Goal: Communication & Community: Connect with others

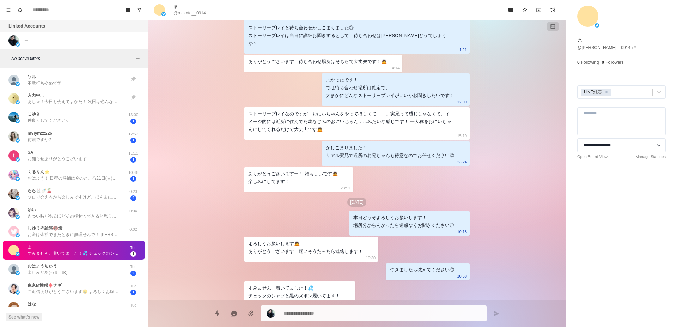
scroll to position [573, 0]
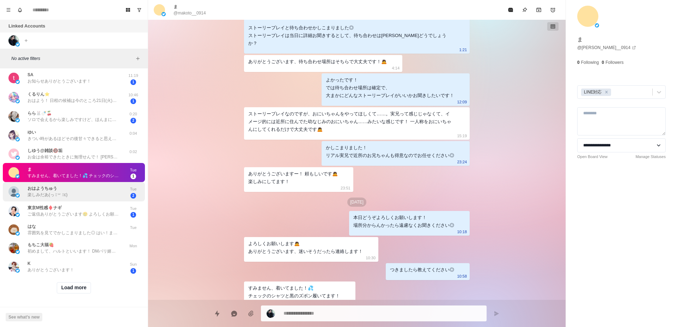
click at [98, 185] on div "︎︎︎︎おはようちゅう 楽しみだあ(っ ॑꒳ ॑c)" at bounding box center [66, 192] width 116 height 14
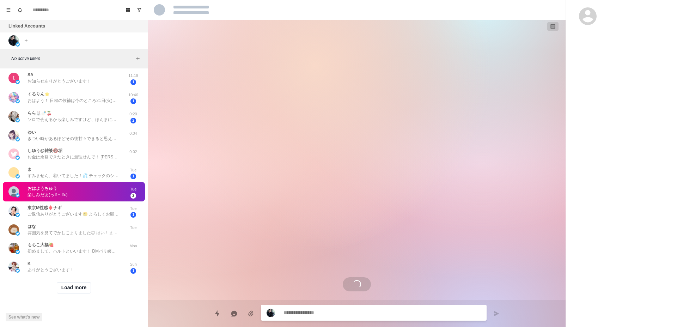
scroll to position [871, 0]
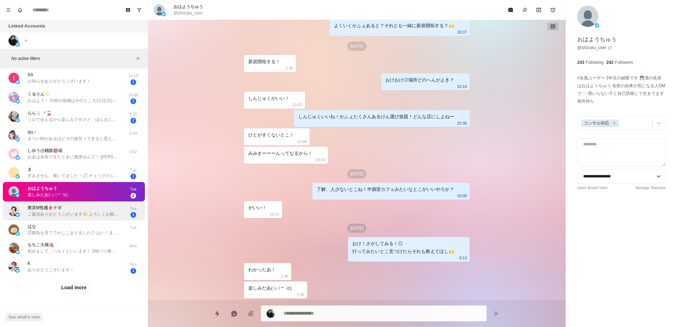
click at [97, 204] on div "東京M性感♦️ナギ ご返信ありがとうございます🥲 よろしくお願いします！！" at bounding box center [73, 210] width 92 height 13
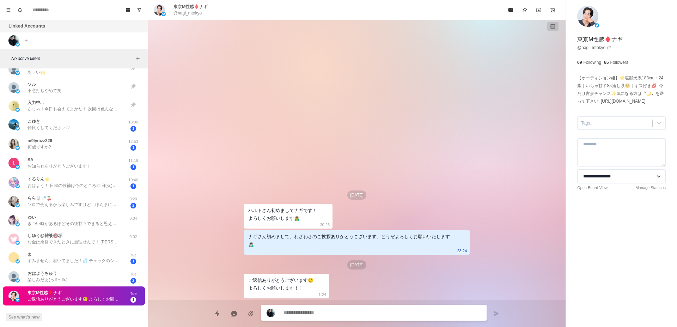
scroll to position [573, 0]
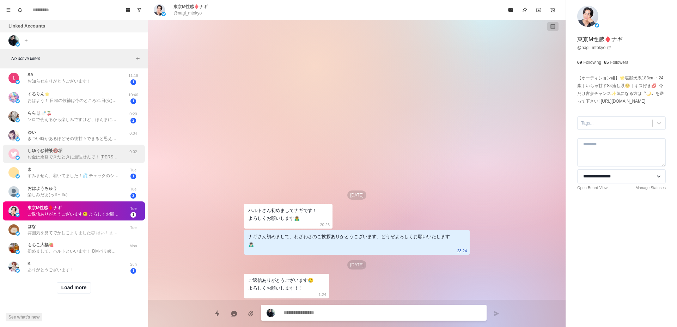
click at [75, 147] on div "しゆう@雑談🔞垢 お金は余裕できたときに無理せんで！ [PERSON_NAME]は俺がパワー送っとくんで受け取ってください🙌笑" at bounding box center [73, 153] width 92 height 13
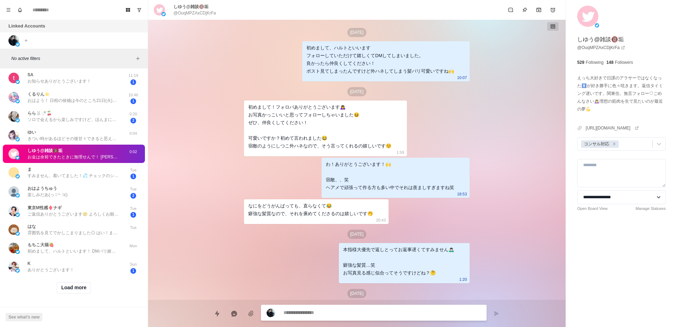
scroll to position [0, 0]
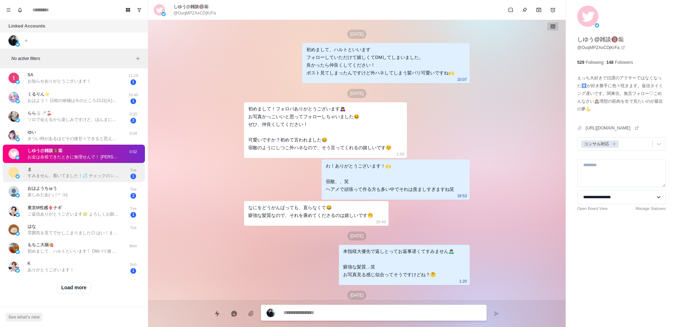
click at [88, 166] on div "ま すみません、着いてました！💦 チェックのシャツと黒のズボン履いてます！" at bounding box center [73, 172] width 92 height 13
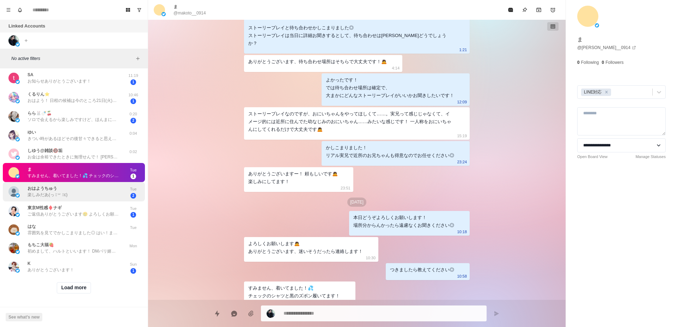
click at [88, 185] on div "︎︎︎︎おはようちゅう 楽しみだあ(っ ॑꒳ ॑c)" at bounding box center [66, 192] width 116 height 14
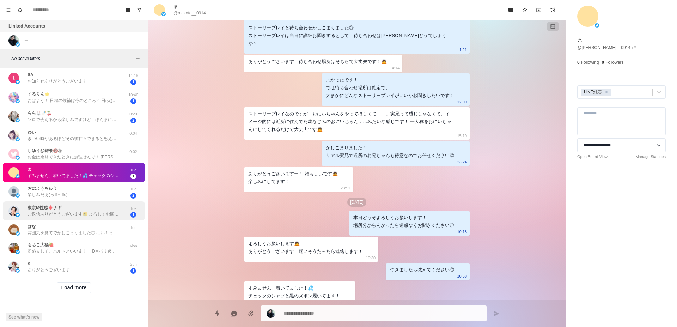
scroll to position [871, 0]
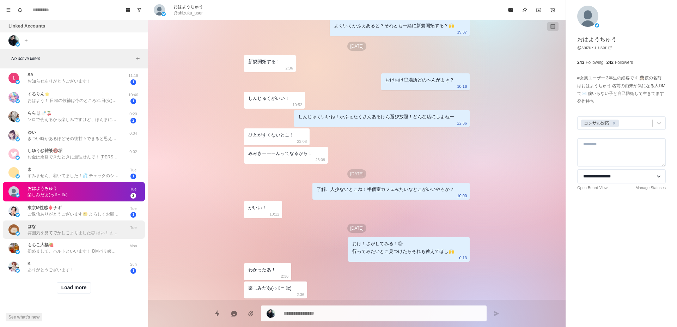
click at [98, 231] on div "はな 雰囲気を見てでかしこまりました◎ はい！また17日オーダーお作りする前にご連絡させていただきますね！ 他にも聞きたいこと話したい事あればお気軽にDMくだ…" at bounding box center [74, 229] width 142 height 18
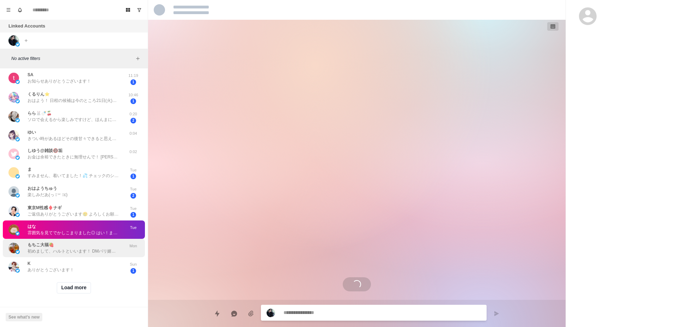
scroll to position [678, 0]
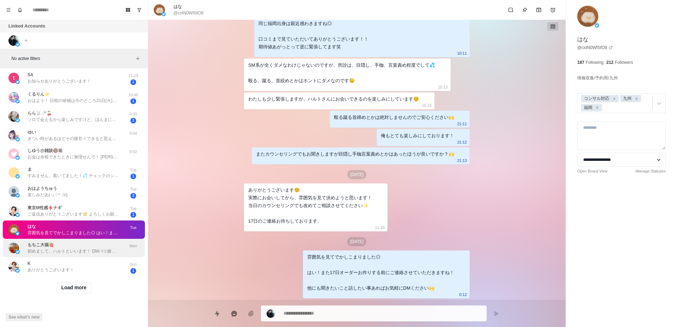
click at [95, 248] on p "初めまして、ハルトといいます！ DMバリ嬉しいです！！！🙌" at bounding box center [73, 251] width 92 height 6
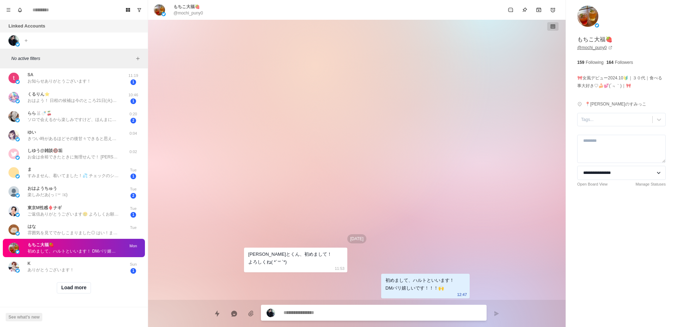
click at [583, 49] on link "@ mochi_puny0" at bounding box center [594, 47] width 35 height 6
click at [84, 282] on button "Load more" at bounding box center [74, 287] width 35 height 11
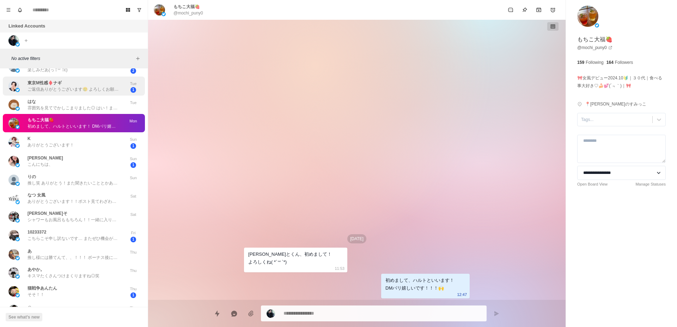
scroll to position [795, 0]
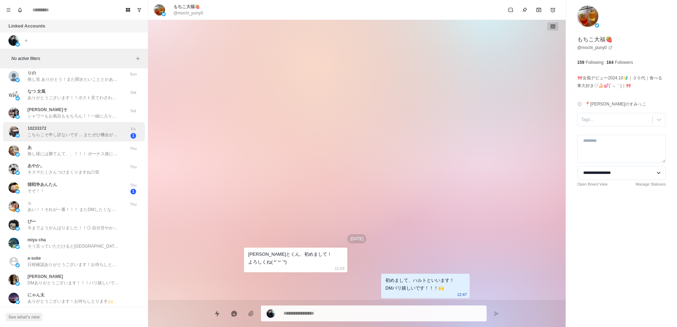
click at [66, 134] on p "こちらこそ申し訳ないです… またぜひ機会があればお願いします！" at bounding box center [73, 135] width 92 height 6
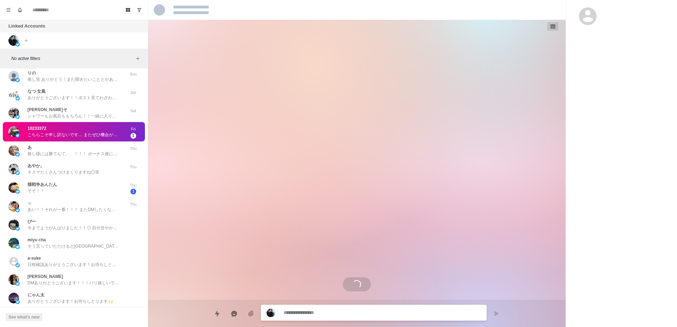
scroll to position [1084, 0]
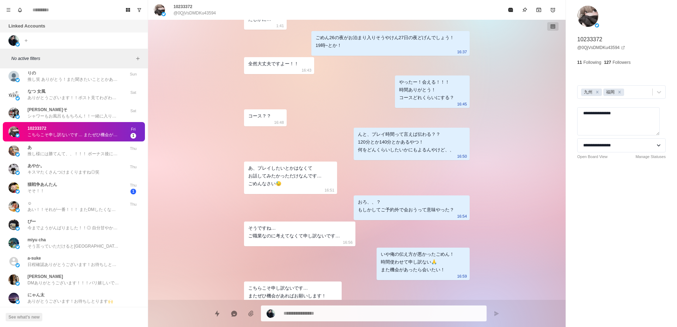
type textarea "*"
